Goal: Answer question/provide support

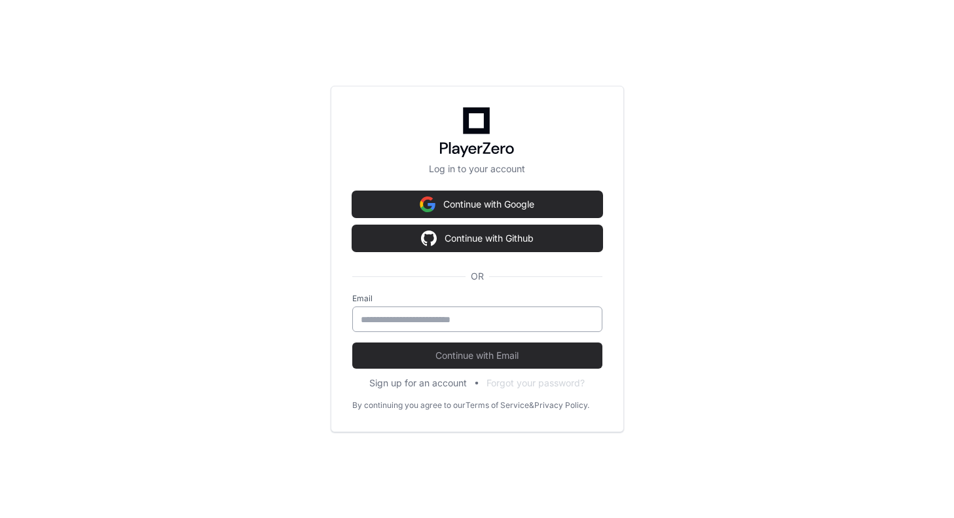
click at [431, 319] on input "email" at bounding box center [477, 319] width 233 height 13
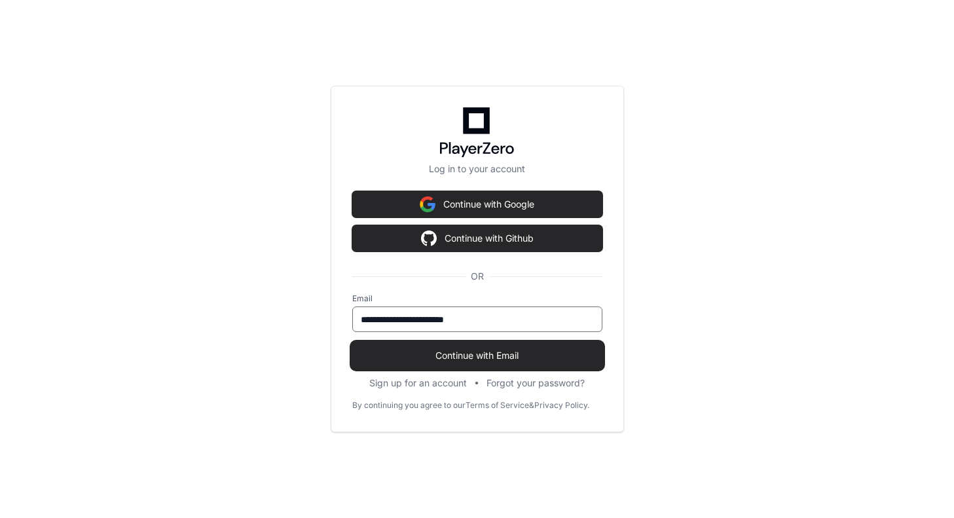
type input "**********"
click at [476, 349] on span "Continue with Email" at bounding box center [477, 355] width 250 height 13
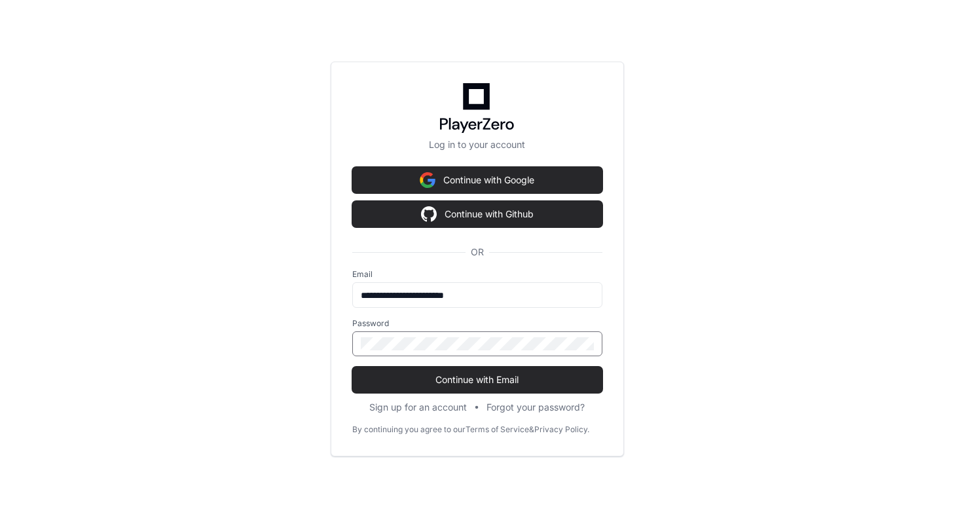
click button "Continue with Email" at bounding box center [477, 380] width 250 height 26
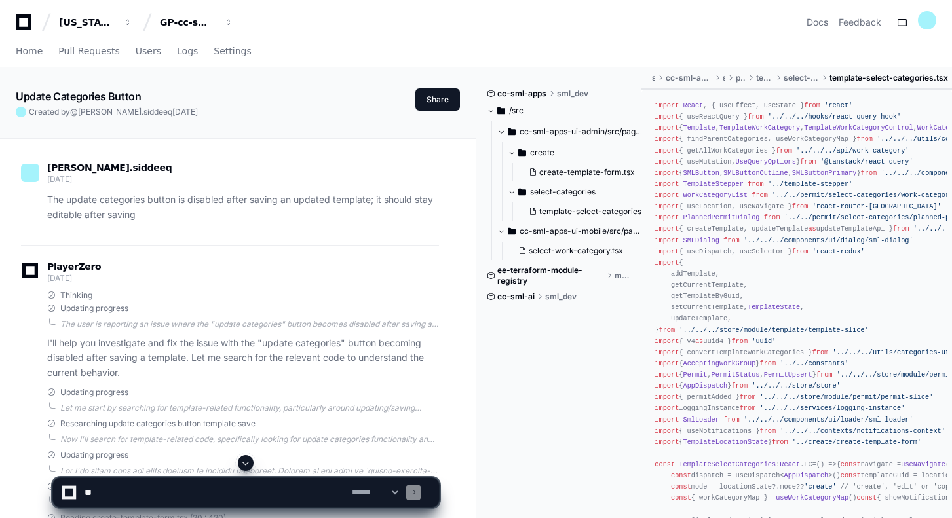
click at [26, 18] on icon at bounding box center [23, 22] width 26 height 16
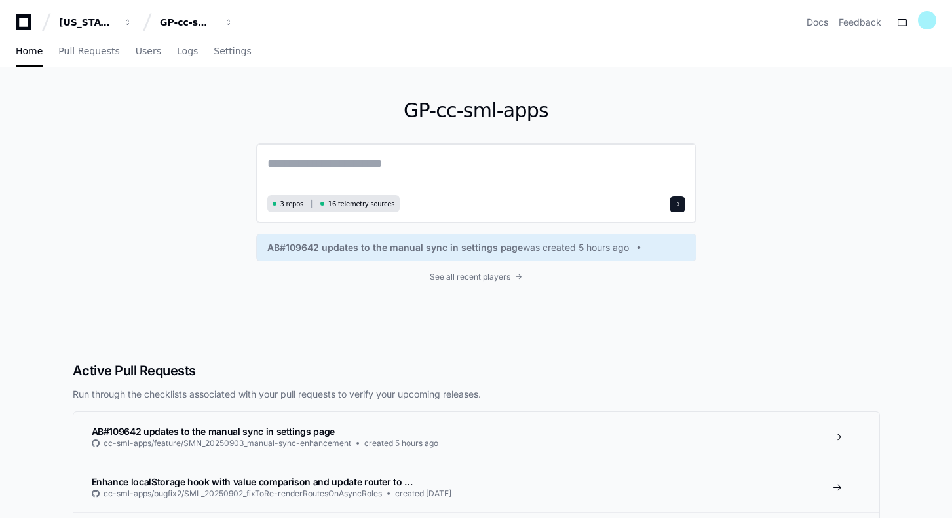
click at [334, 166] on textarea at bounding box center [476, 173] width 418 height 37
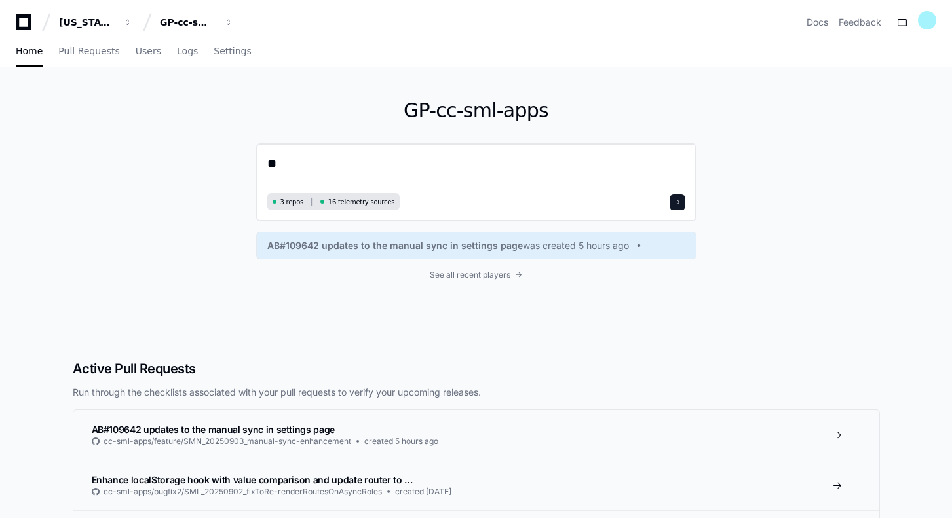
type textarea "*"
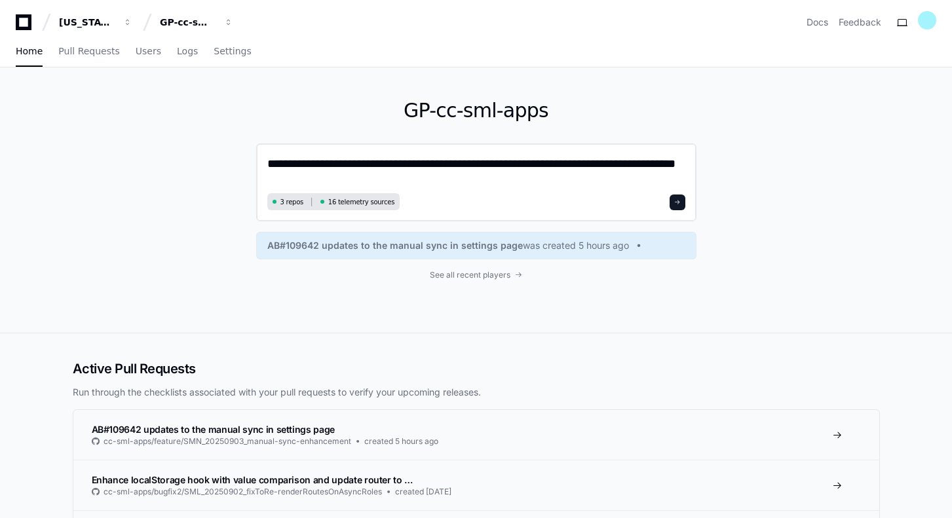
type textarea "**********"
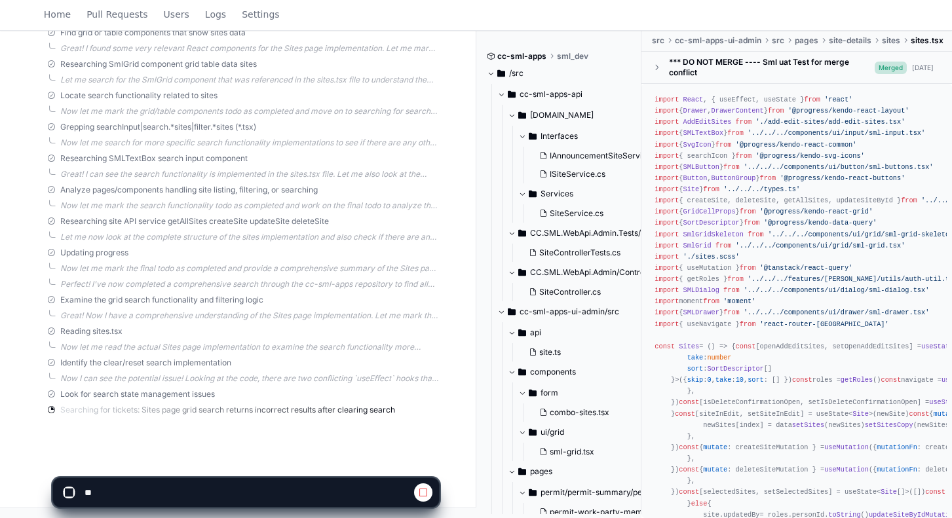
scroll to position [698, 0]
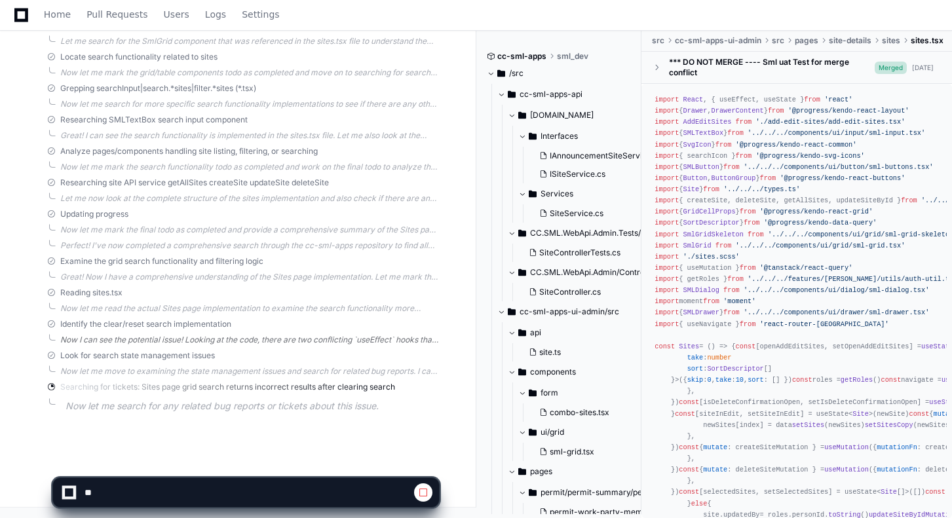
click at [272, 339] on div "Now I can see the potential issue! Looking at the code, there are two conflicti…" at bounding box center [249, 340] width 379 height 10
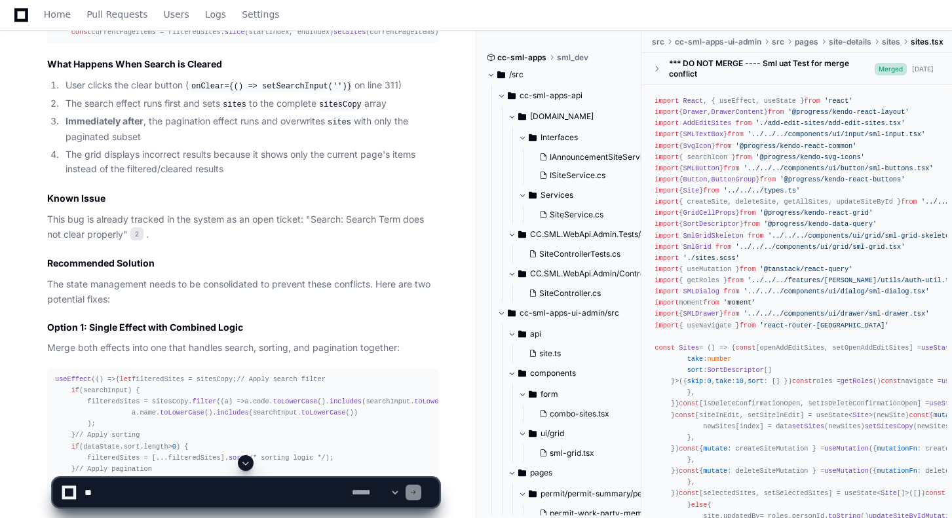
scroll to position [1582, 0]
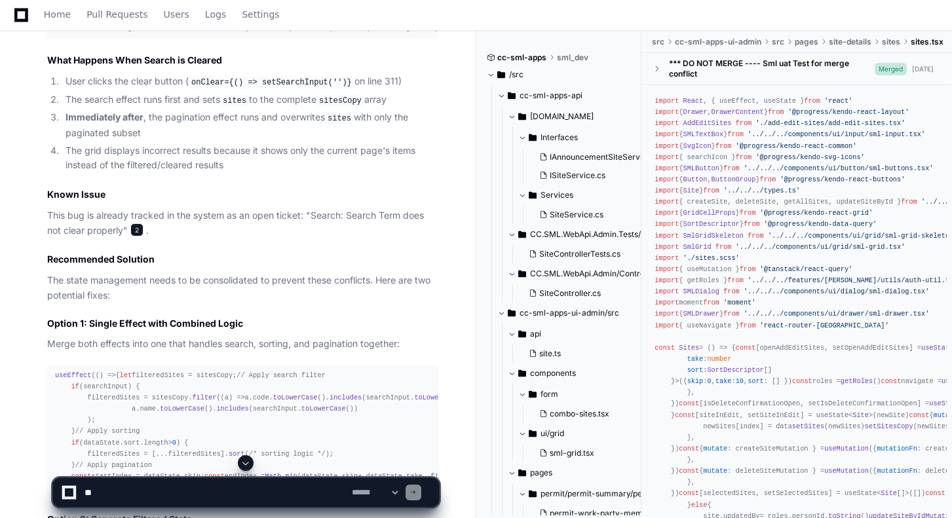
click at [138, 236] on span "2" at bounding box center [136, 229] width 13 height 13
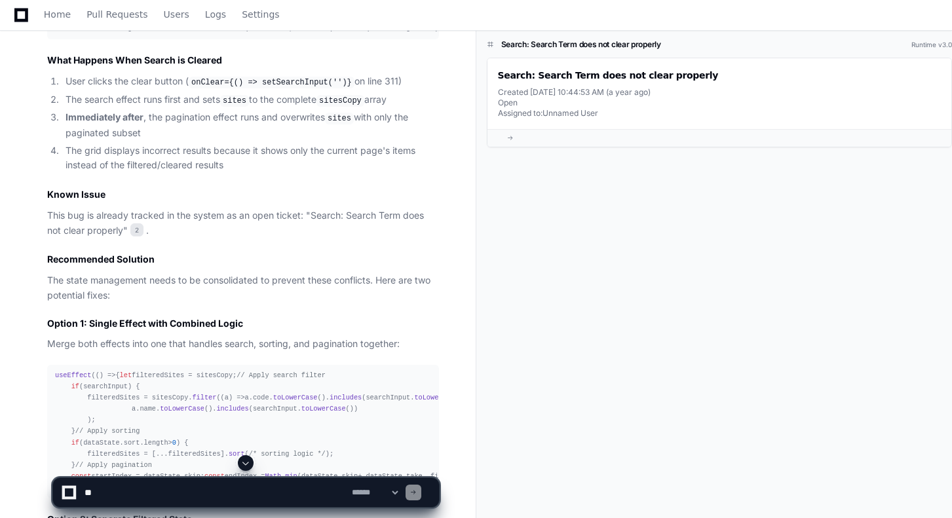
click at [510, 137] on span at bounding box center [510, 138] width 7 height 7
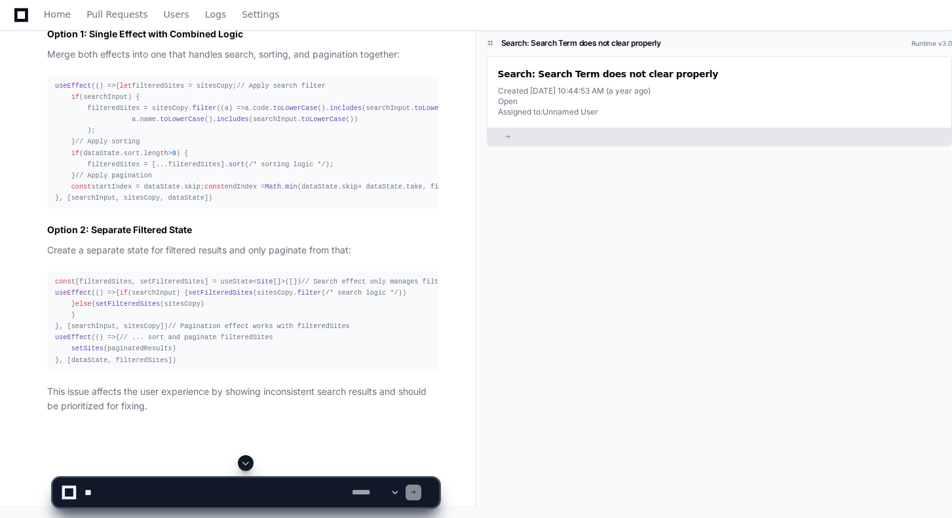
scroll to position [1920, 0]
click at [157, 195] on div "useEffect ( () => { let filteredSites = sitesCopy; // Apply search filter if (s…" at bounding box center [243, 142] width 376 height 123
